Goal: Find specific page/section: Find specific page/section

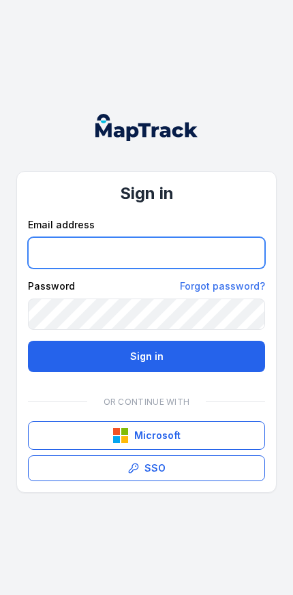
type input "**********"
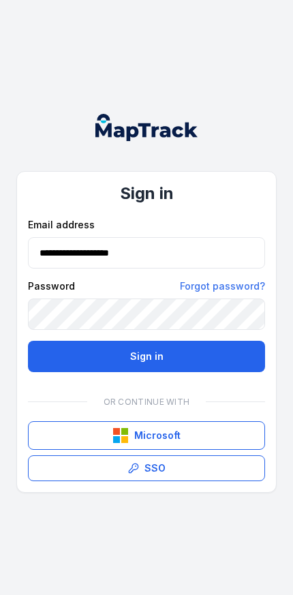
click at [147, 356] on button "Sign in" at bounding box center [146, 356] width 237 height 31
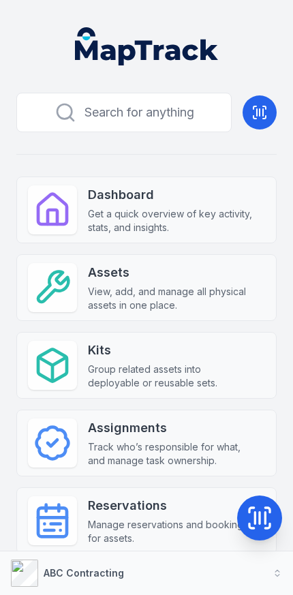
click at [192, 568] on button "ABC Contracting" at bounding box center [146, 574] width 293 height 44
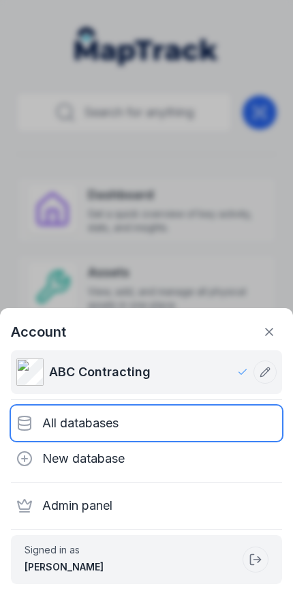
click at [161, 424] on div "All databases" at bounding box center [146, 423] width 271 height 35
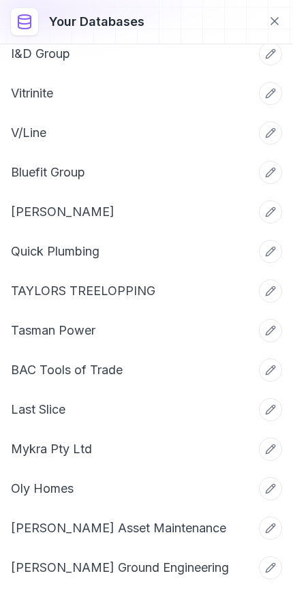
scroll to position [1804, 0]
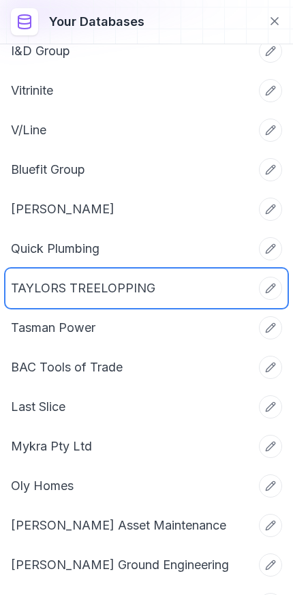
click at [177, 289] on link "TAYLORS TREELOPPING" at bounding box center [130, 288] width 239 height 19
